Goal: Task Accomplishment & Management: Complete application form

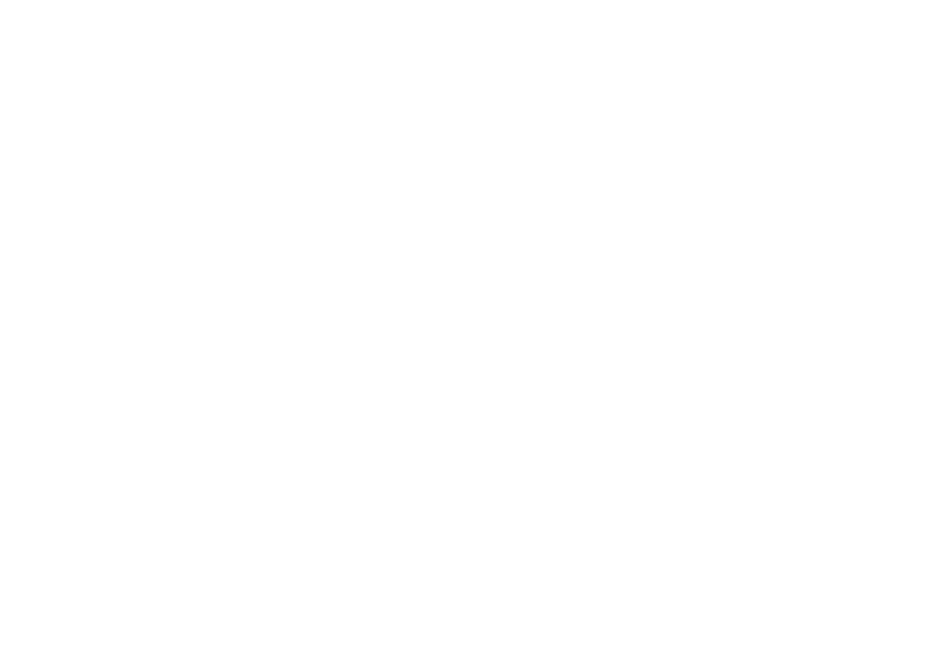
click at [782, 47] on html at bounding box center [466, 23] width 933 height 47
